Goal: Check status: Check status

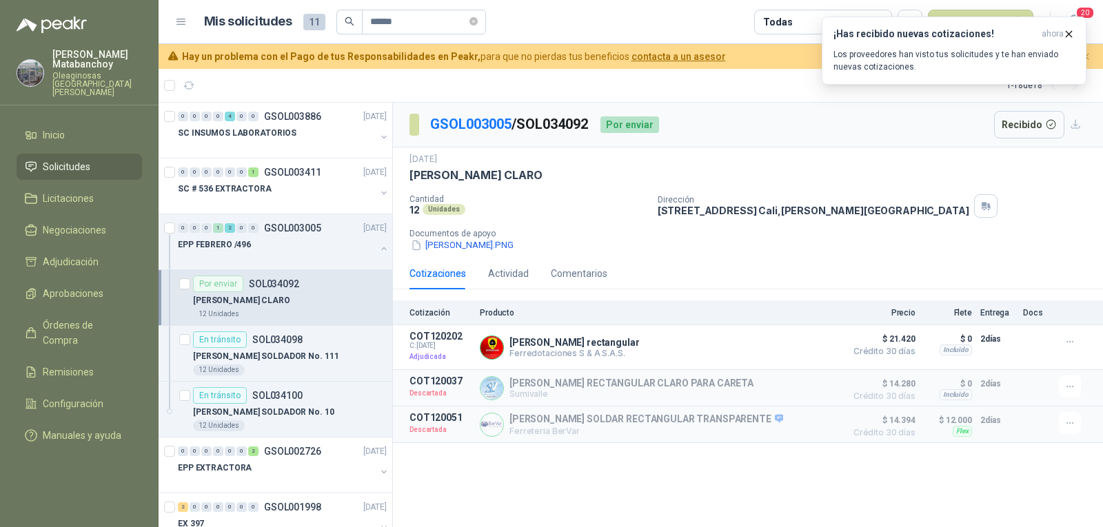
click at [778, 232] on p "Documentos de apoyo" at bounding box center [753, 234] width 688 height 10
click at [68, 154] on link "Solicitudes" at bounding box center [79, 167] width 125 height 26
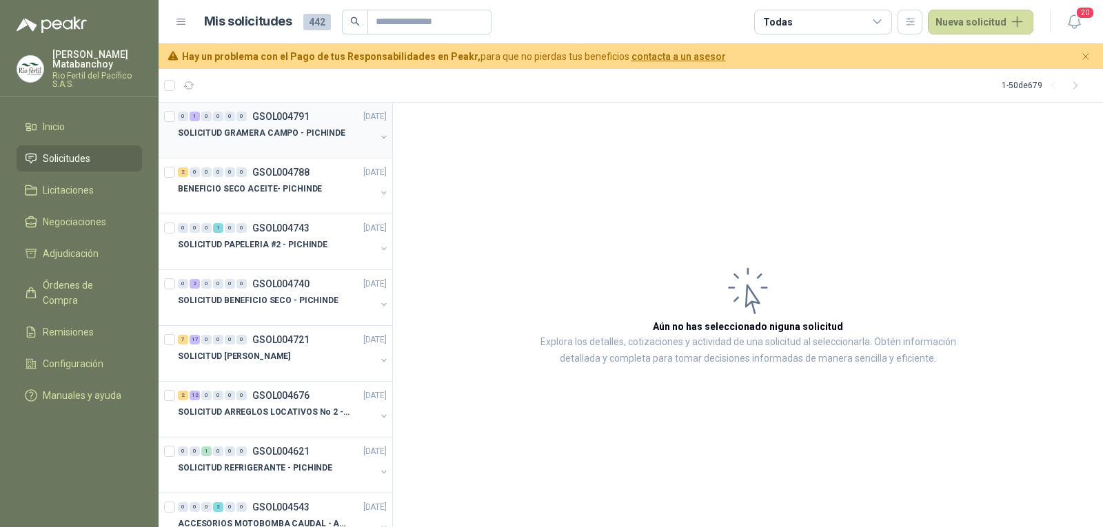
click at [273, 122] on div "0 1 0 0 0 0 GSOL004791 08/08/25" at bounding box center [284, 116] width 212 height 17
